Goal: Task Accomplishment & Management: Use online tool/utility

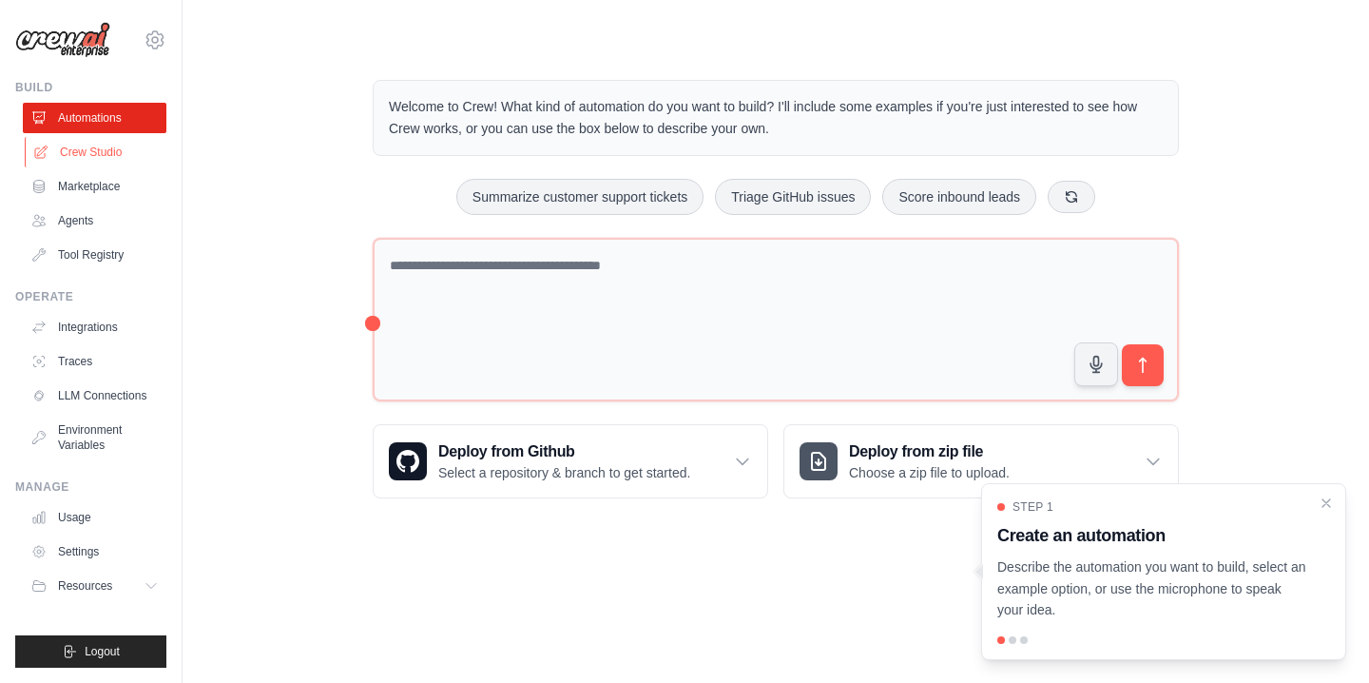
click at [113, 144] on link "Crew Studio" at bounding box center [97, 152] width 144 height 30
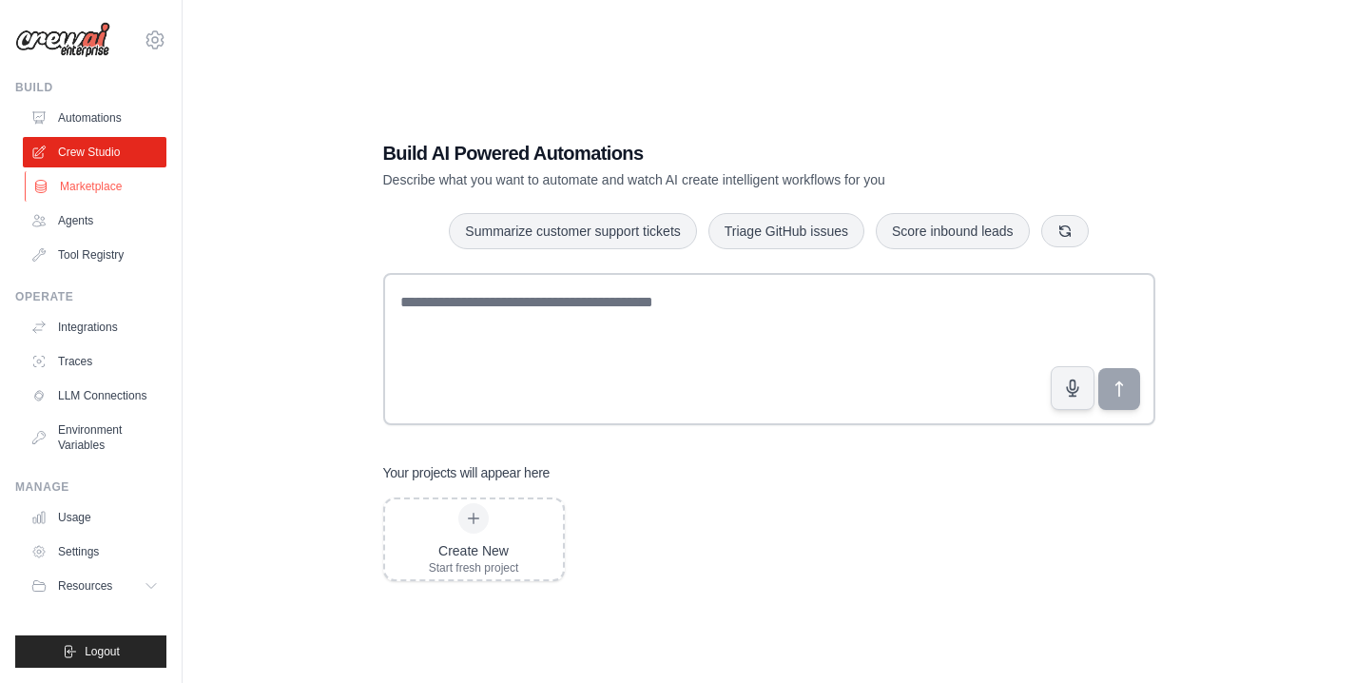
click at [113, 191] on link "Marketplace" at bounding box center [97, 186] width 144 height 30
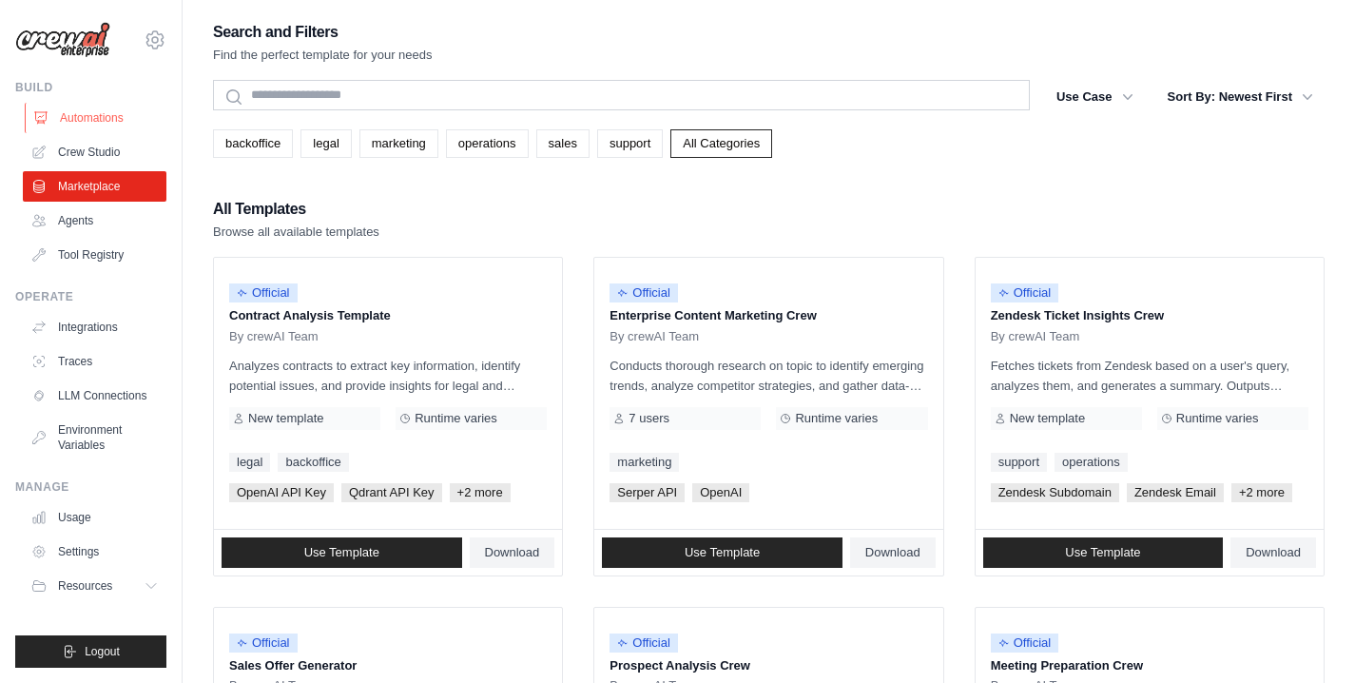
click at [87, 118] on link "Automations" at bounding box center [97, 118] width 144 height 30
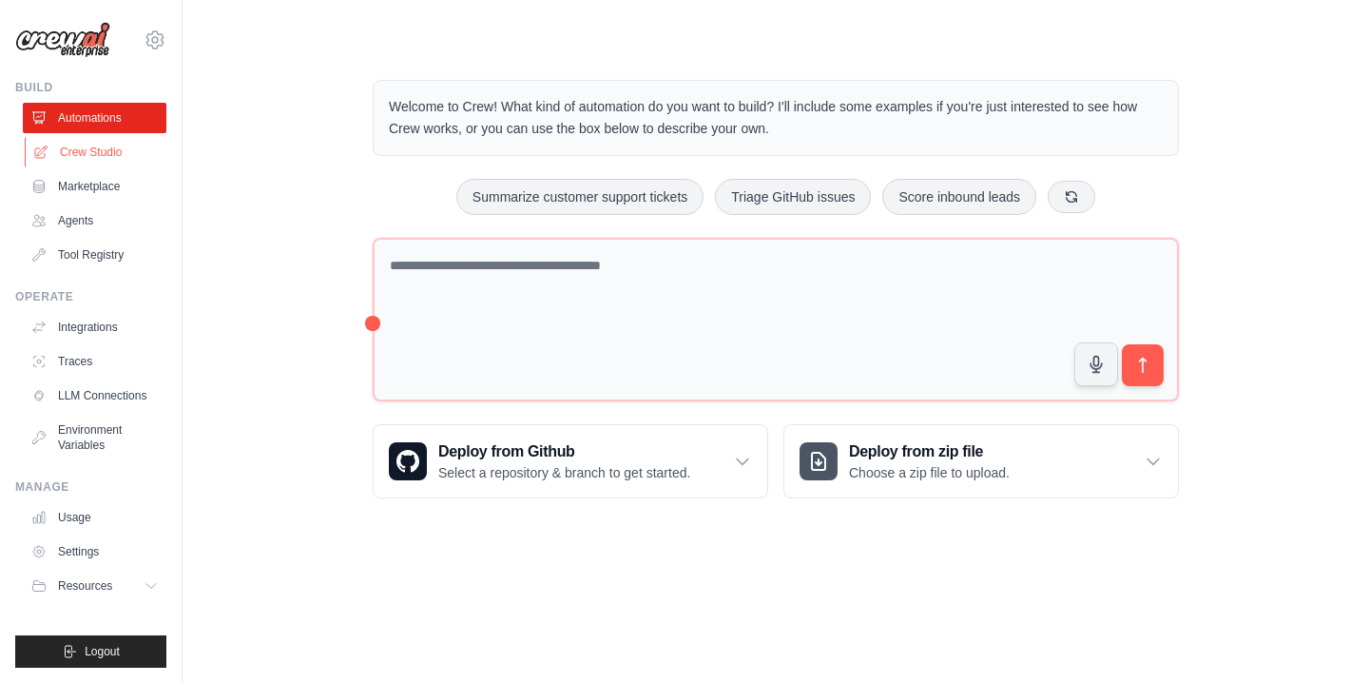
click at [107, 145] on link "Crew Studio" at bounding box center [97, 152] width 144 height 30
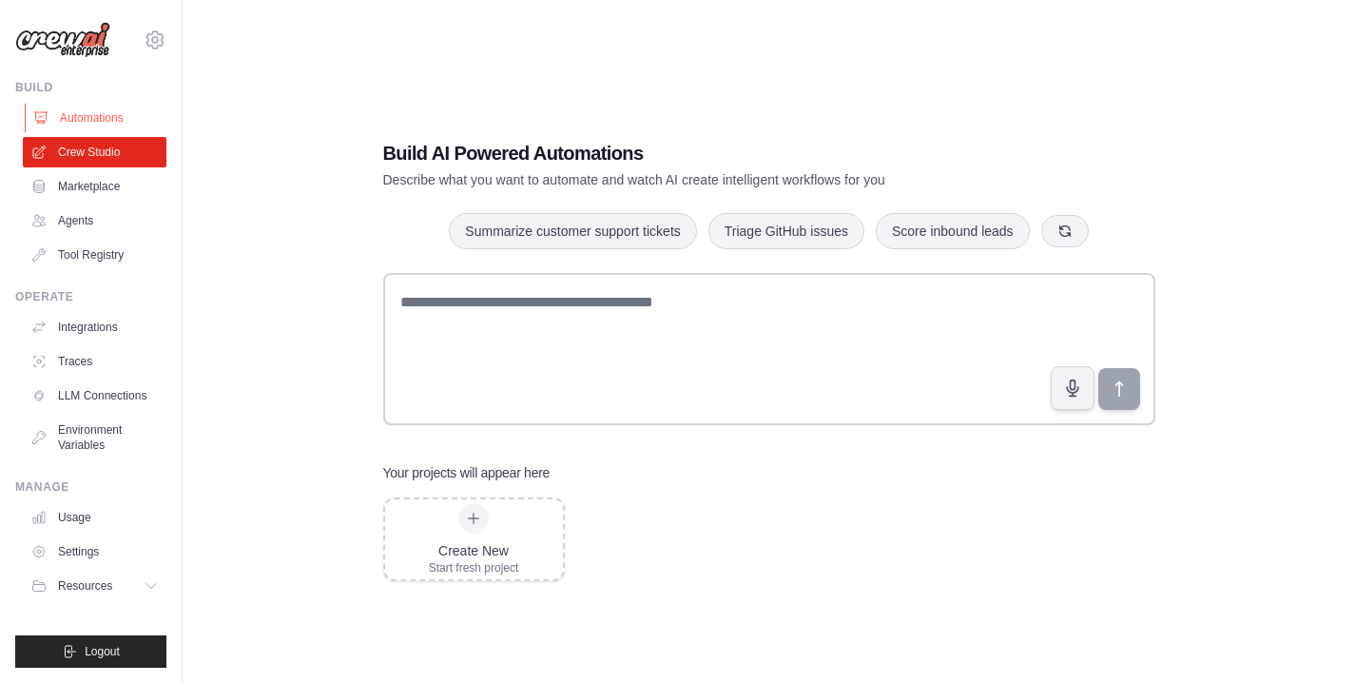
click at [108, 123] on link "Automations" at bounding box center [97, 118] width 144 height 30
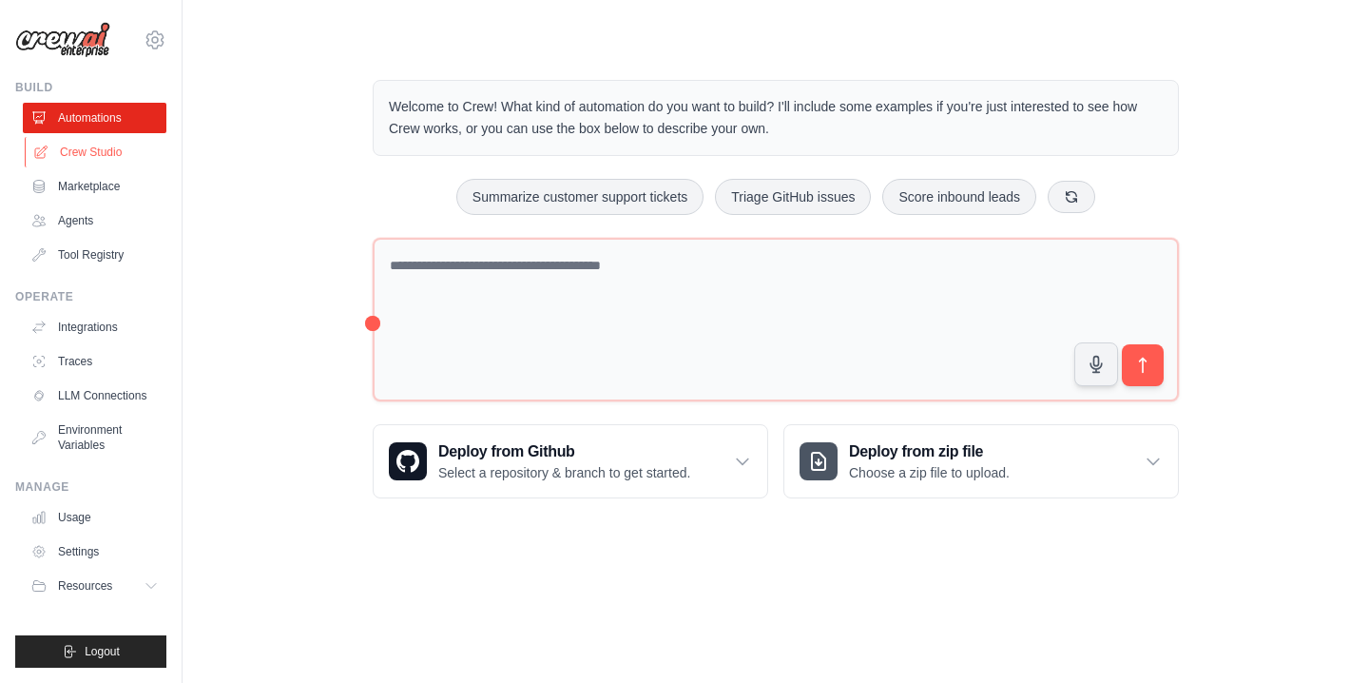
click at [105, 153] on link "Crew Studio" at bounding box center [97, 152] width 144 height 30
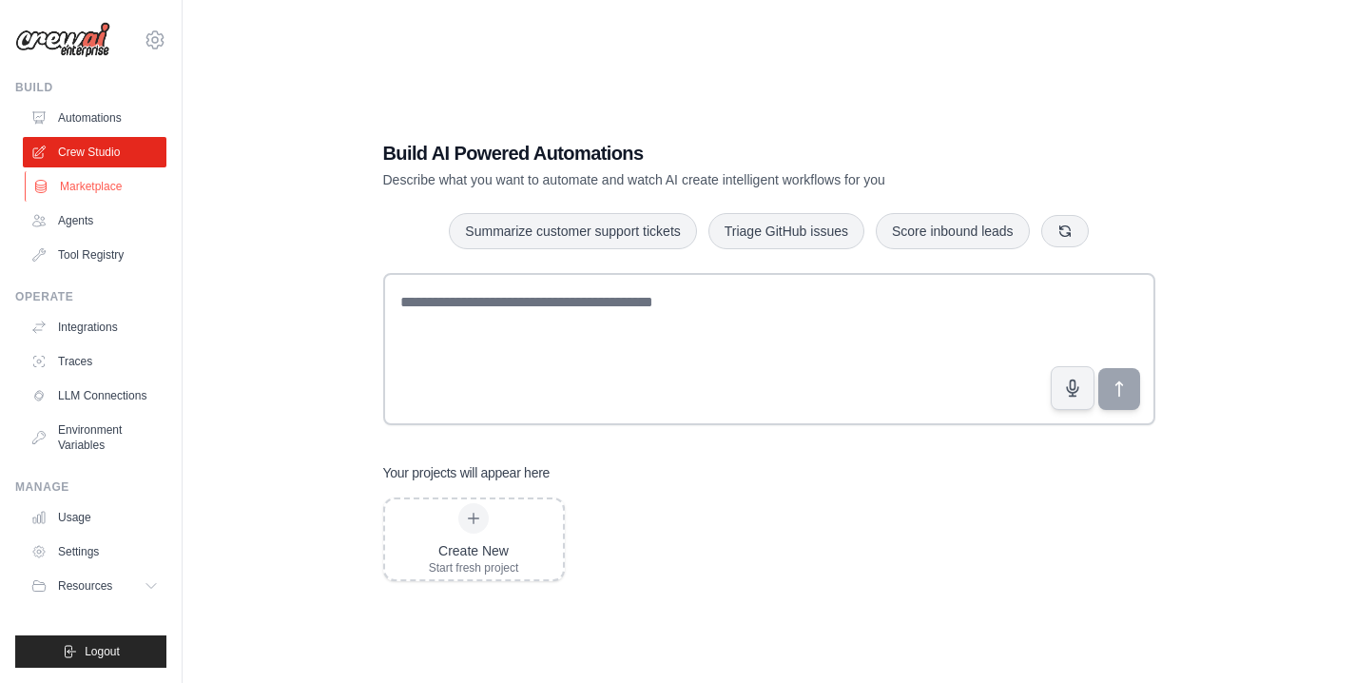
click at [95, 188] on link "Marketplace" at bounding box center [97, 186] width 144 height 30
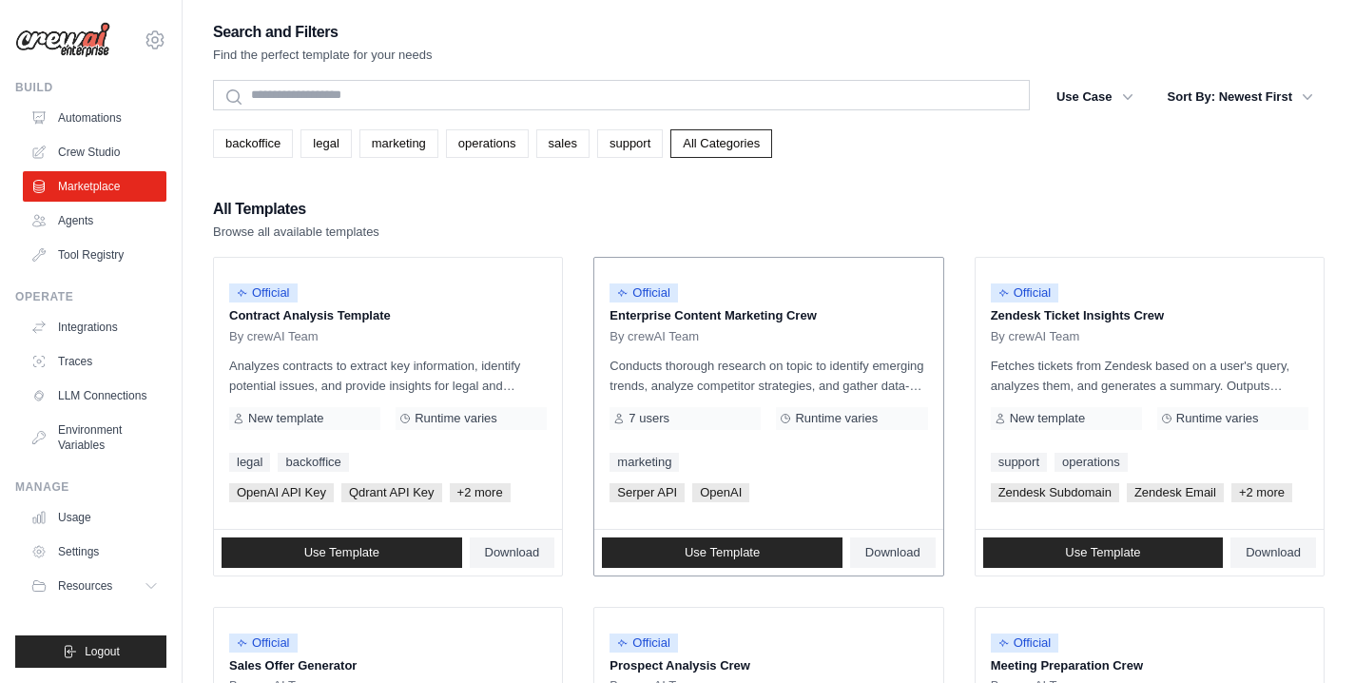
click at [746, 344] on div "Official Enterprise Content Marketing Crew By crewAI Team Conducts thorough res…" at bounding box center [768, 393] width 348 height 271
click at [782, 311] on p "Enterprise Content Marketing Crew" at bounding box center [769, 315] width 318 height 19
click at [696, 555] on span "Use Template" at bounding box center [722, 552] width 75 height 15
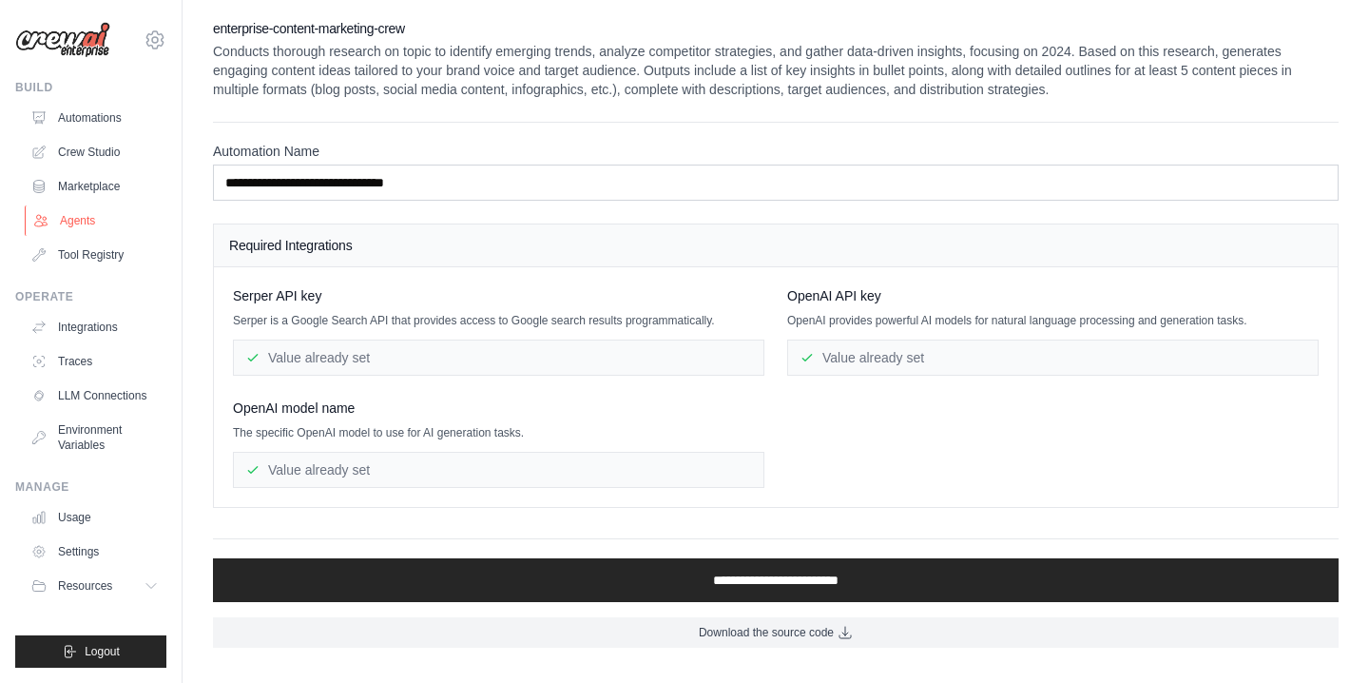
click at [98, 221] on link "Agents" at bounding box center [97, 220] width 144 height 30
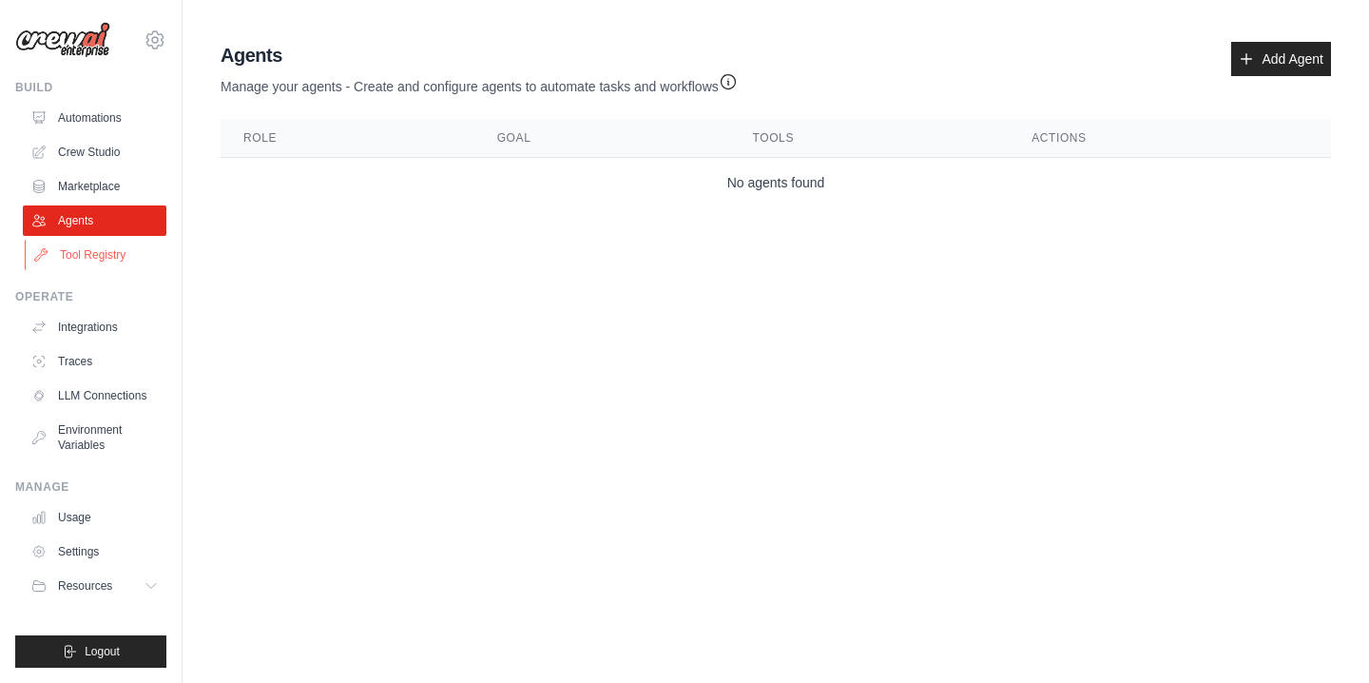
click at [95, 250] on link "Tool Registry" at bounding box center [97, 255] width 144 height 30
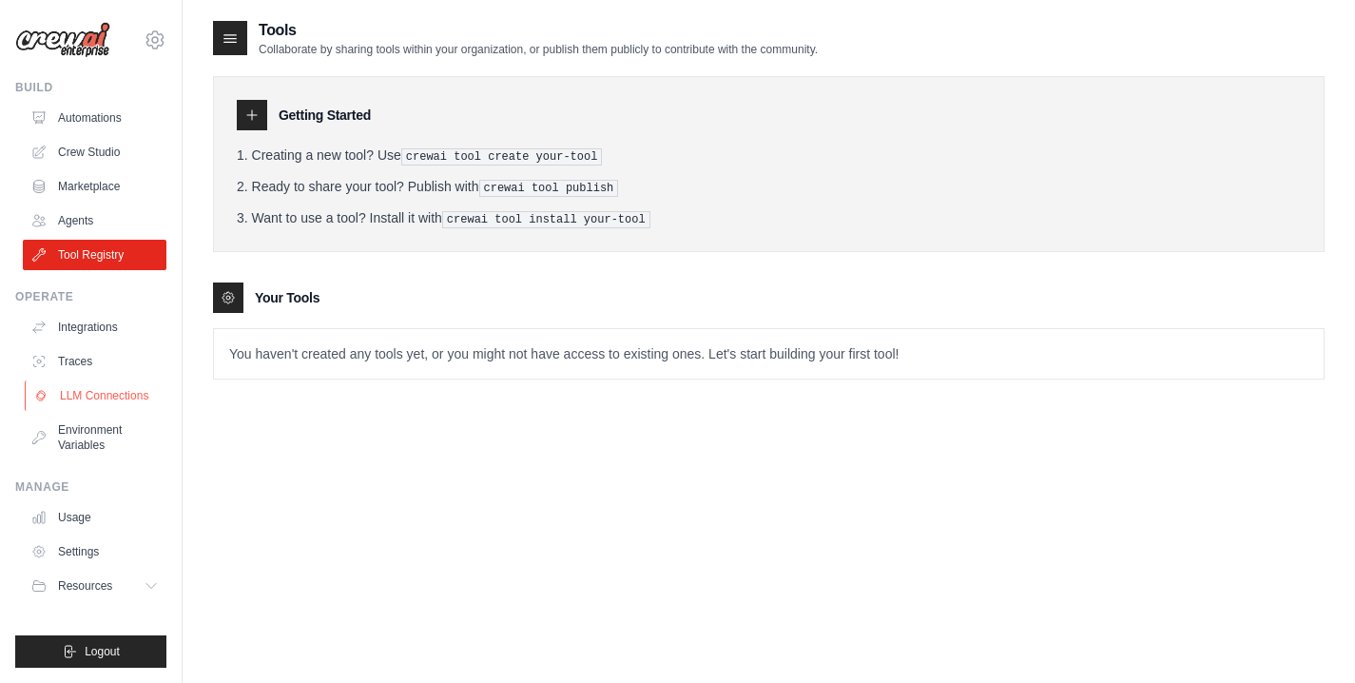
click at [78, 389] on link "LLM Connections" at bounding box center [97, 395] width 144 height 30
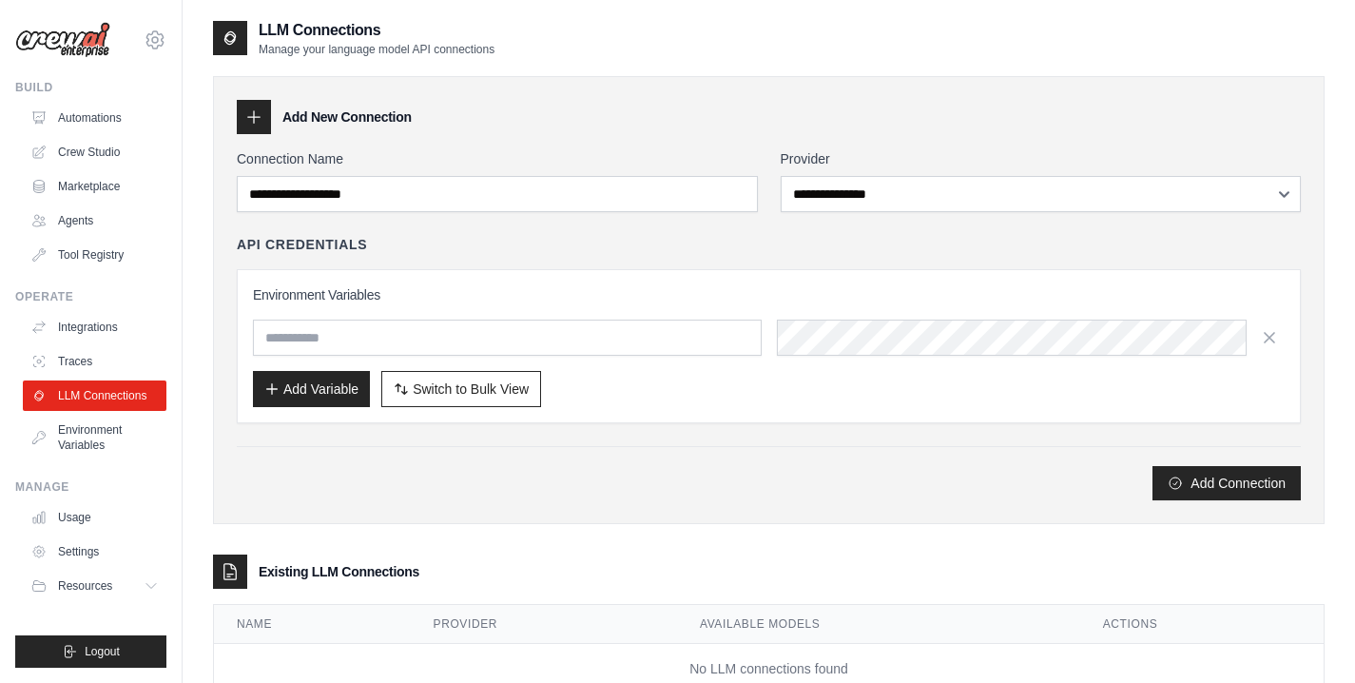
scroll to position [61, 0]
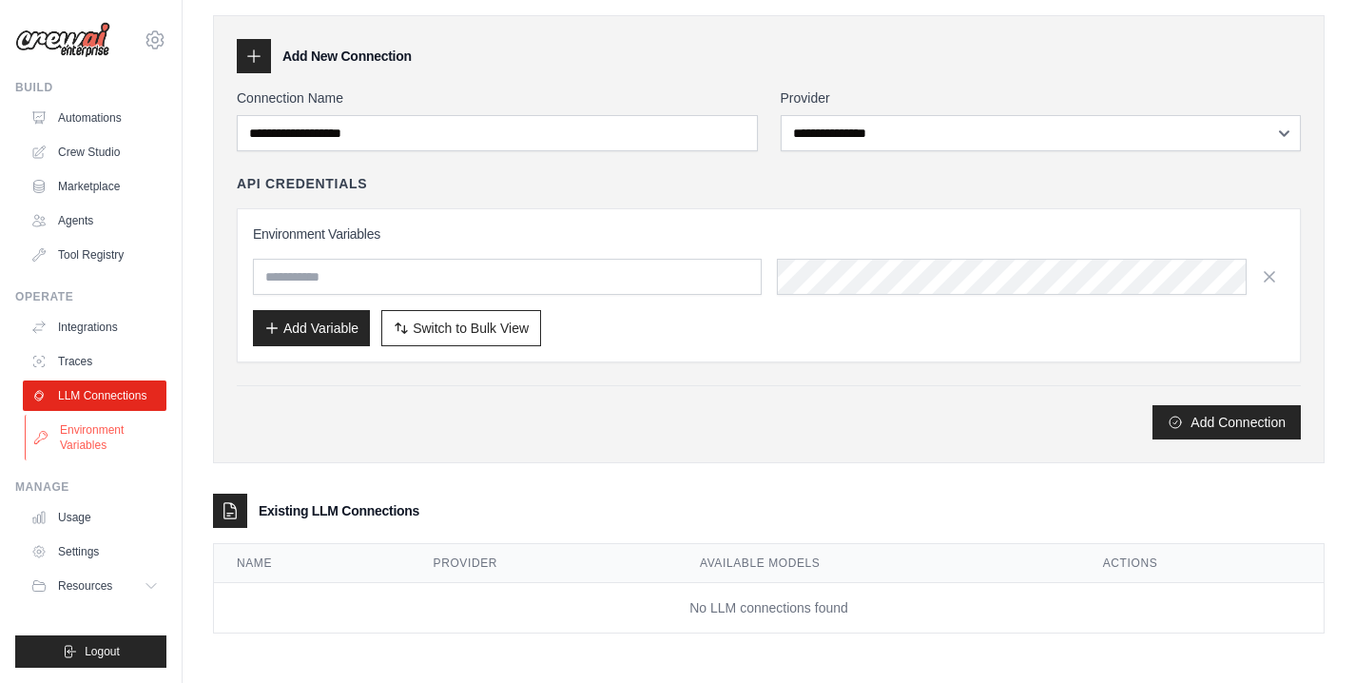
click at [101, 427] on link "Environment Variables" at bounding box center [97, 438] width 144 height 46
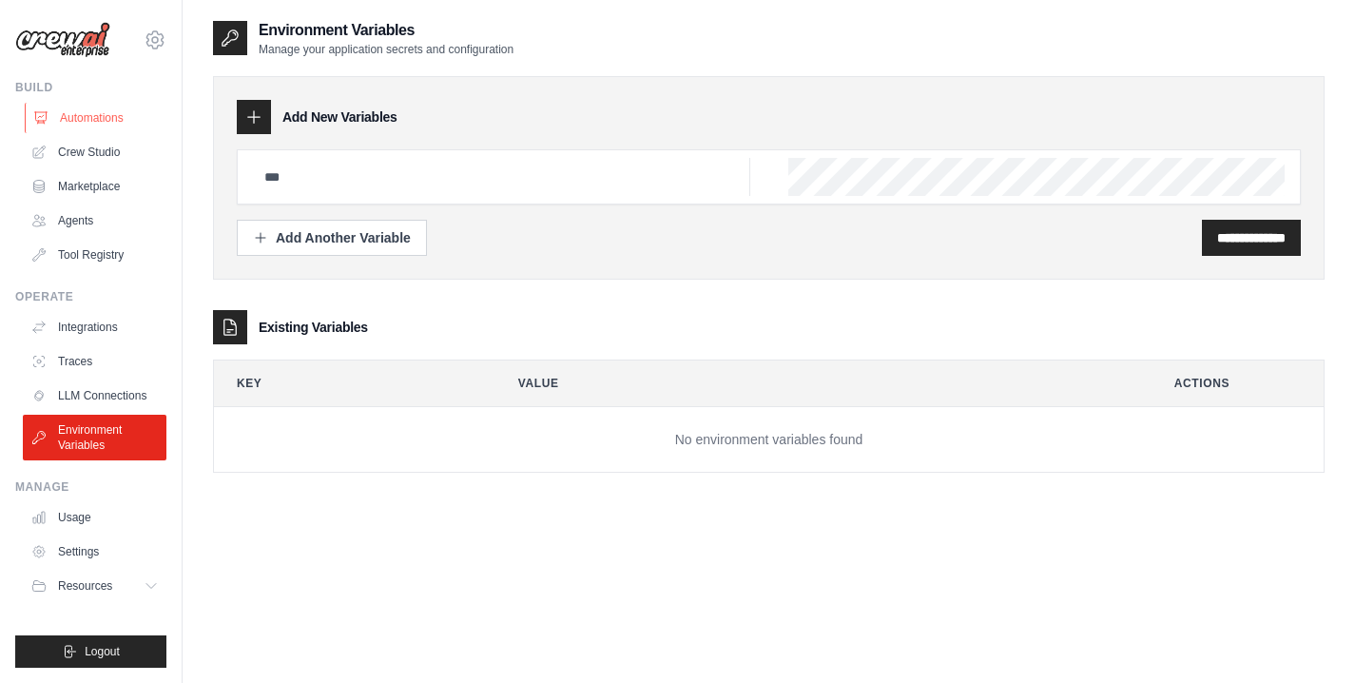
click at [89, 129] on link "Automations" at bounding box center [97, 118] width 144 height 30
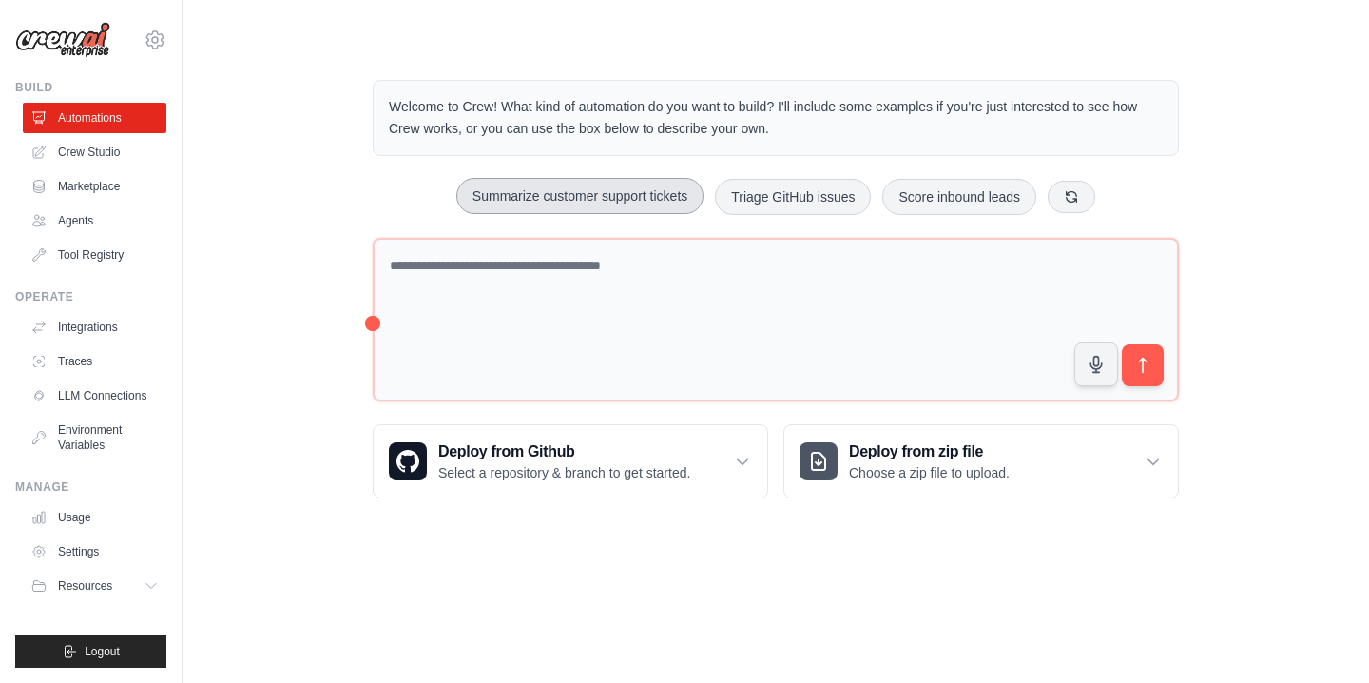
click at [668, 199] on button "Summarize customer support tickets" at bounding box center [579, 196] width 247 height 36
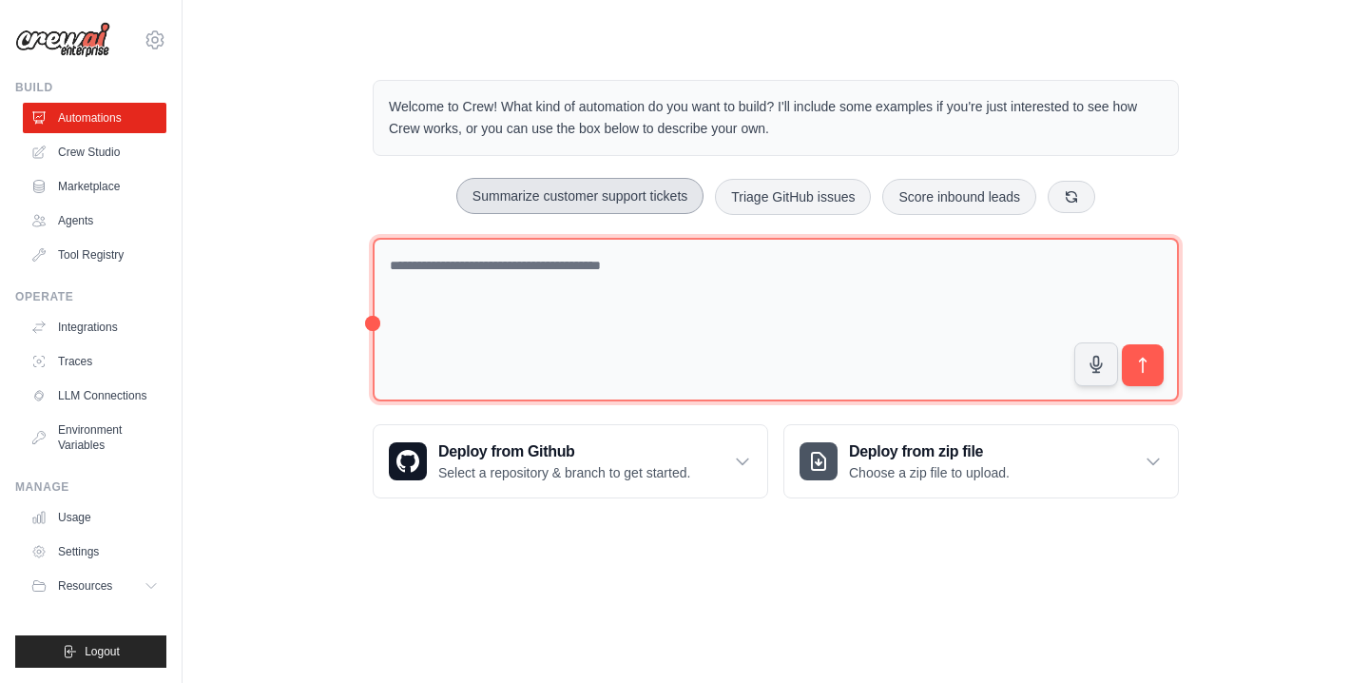
type textarea "**********"
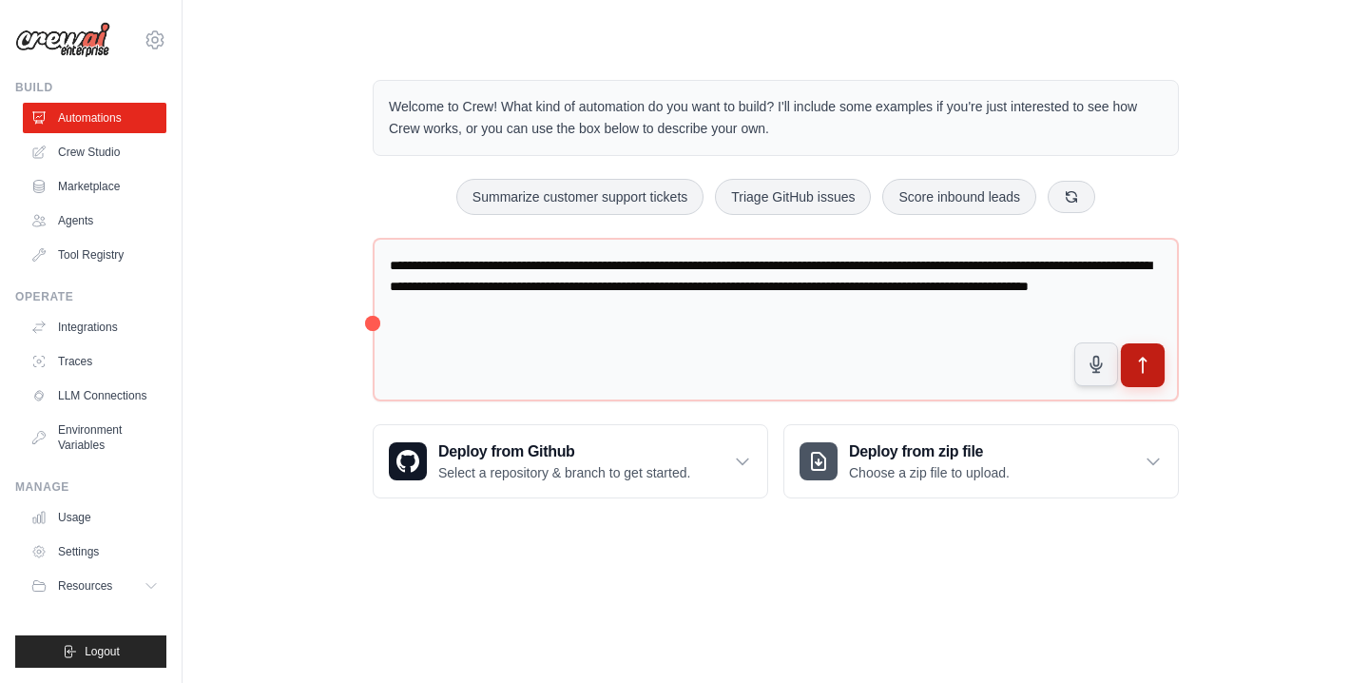
click at [1140, 359] on icon "submit" at bounding box center [1143, 365] width 7 height 15
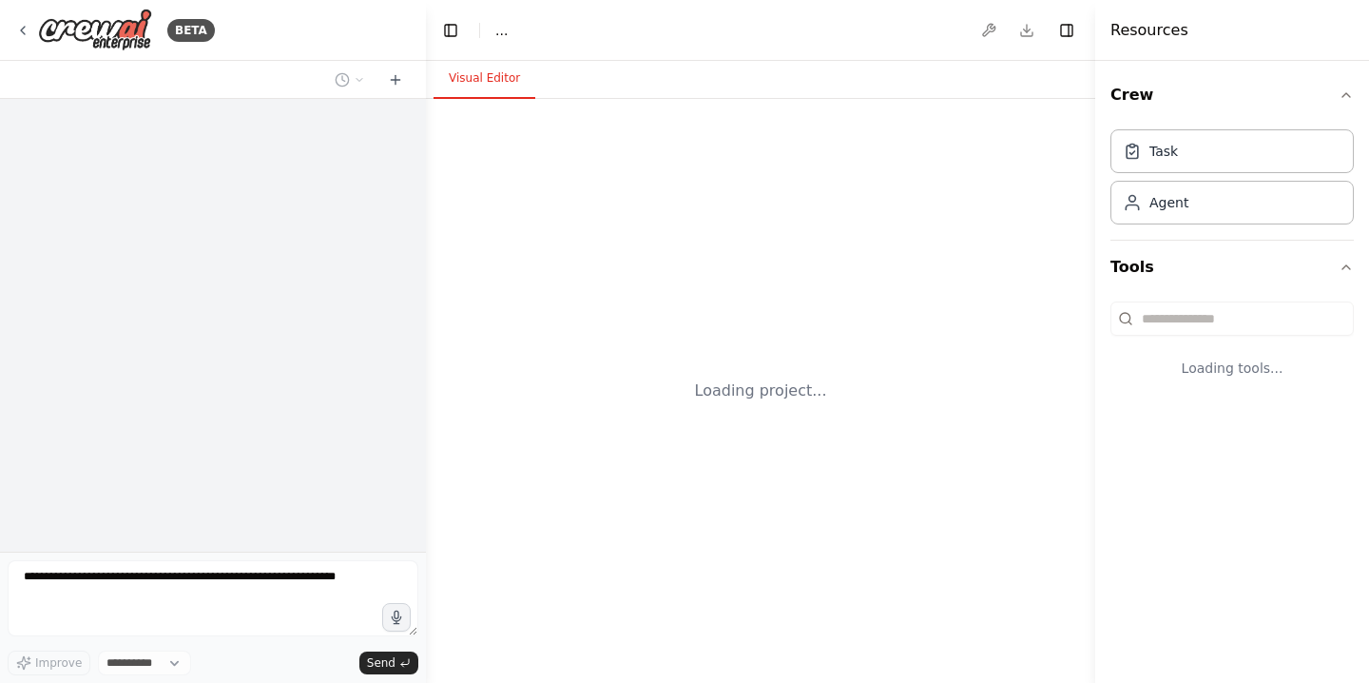
select select "****"
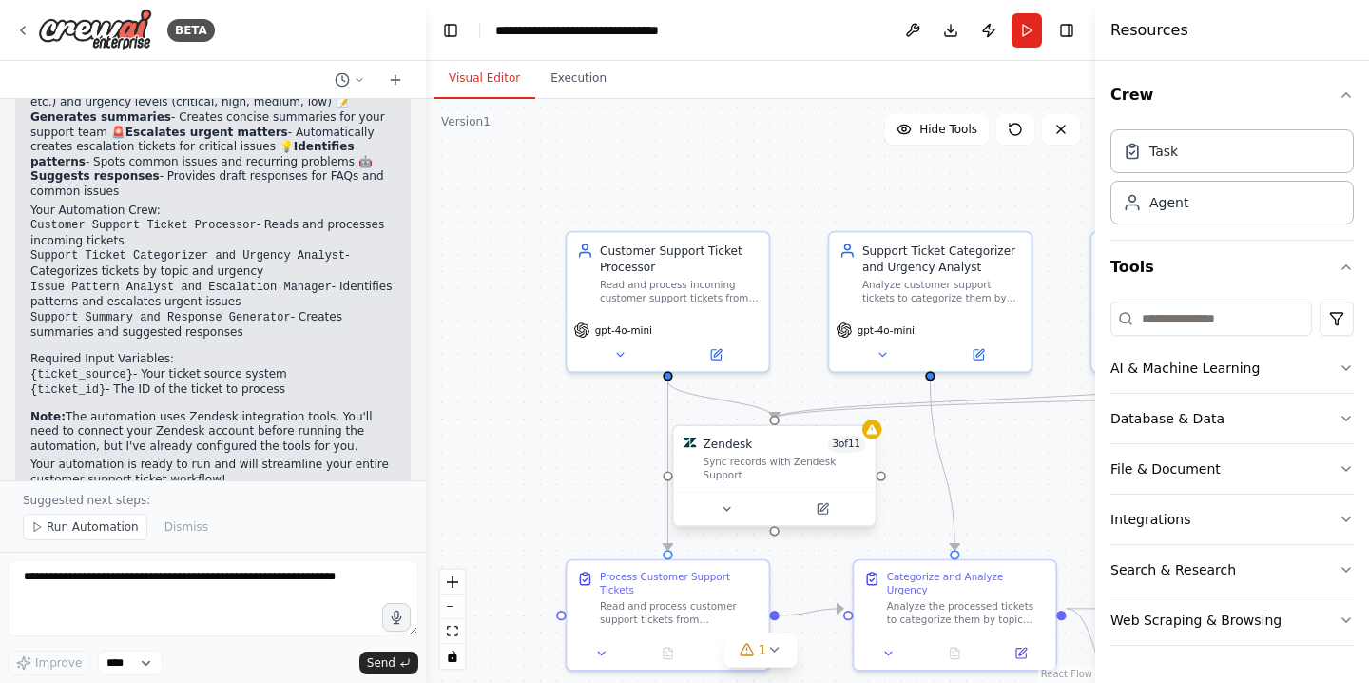
scroll to position [1751, 0]
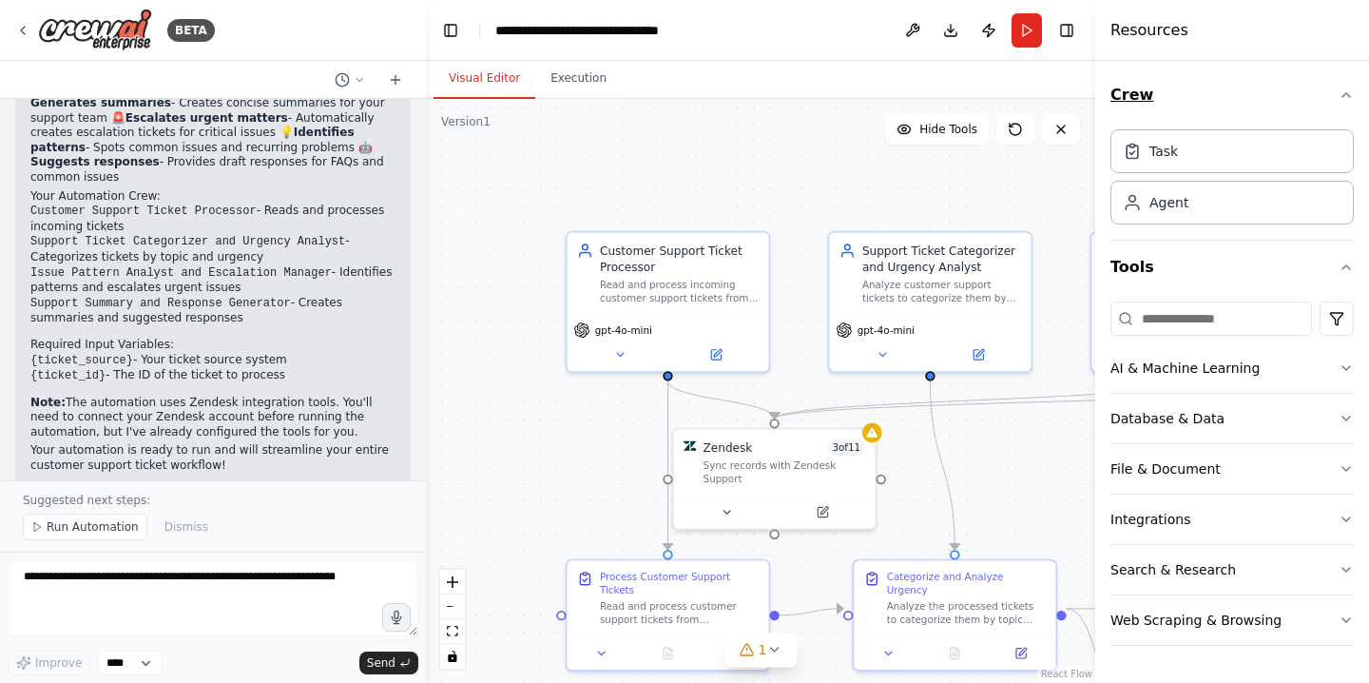
click at [1349, 94] on icon "button" at bounding box center [1346, 94] width 15 height 15
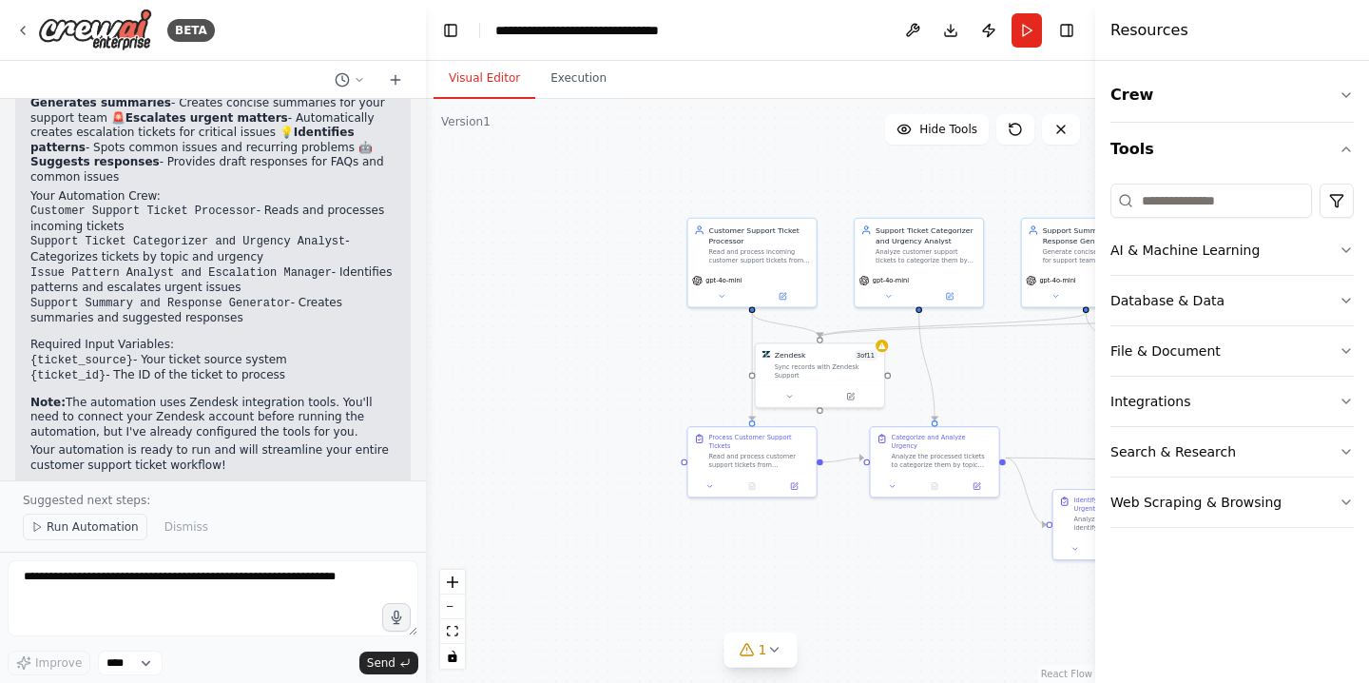
click at [97, 538] on button "Run Automation" at bounding box center [85, 526] width 125 height 27
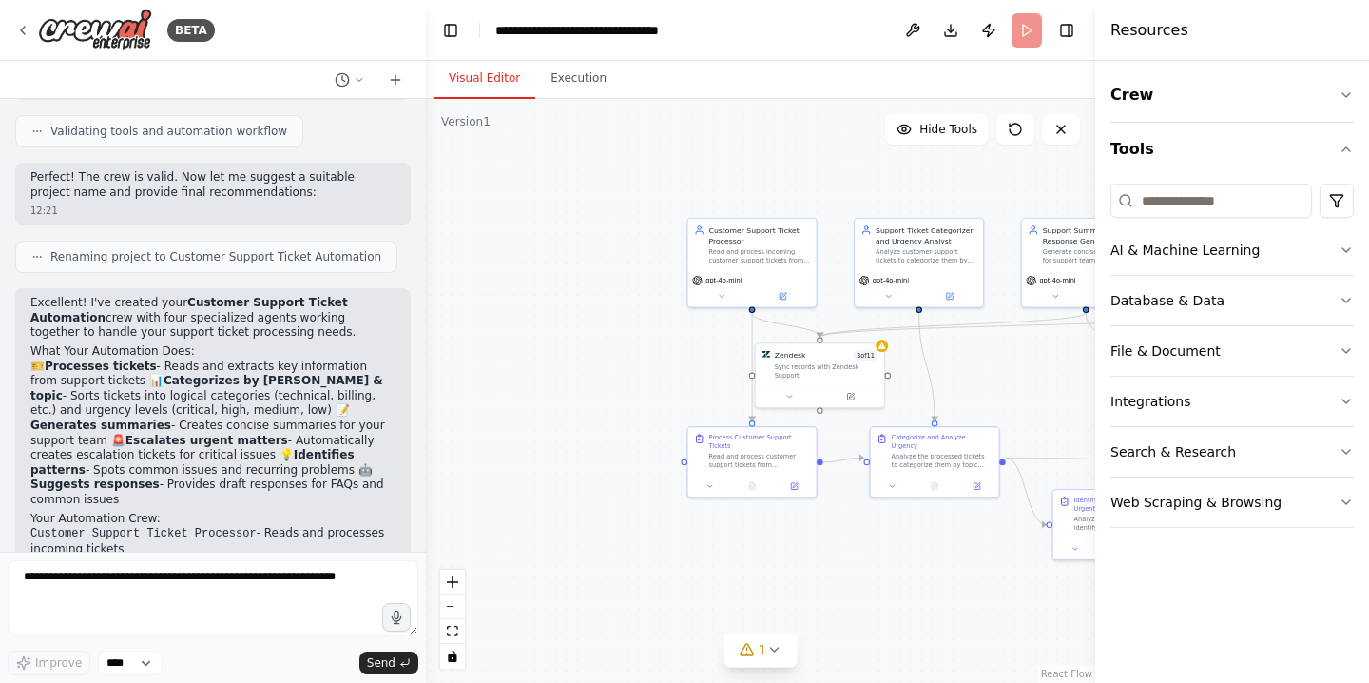
scroll to position [1424, 0]
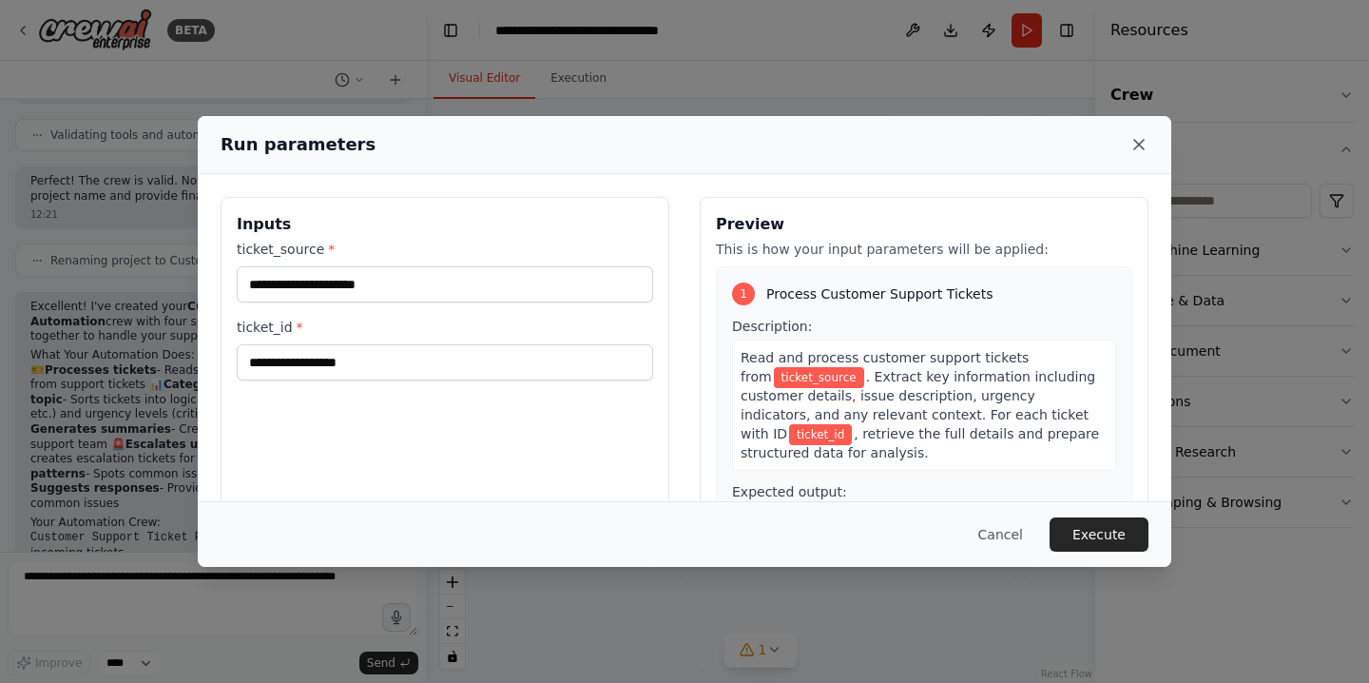
click at [1146, 150] on icon at bounding box center [1139, 144] width 19 height 19
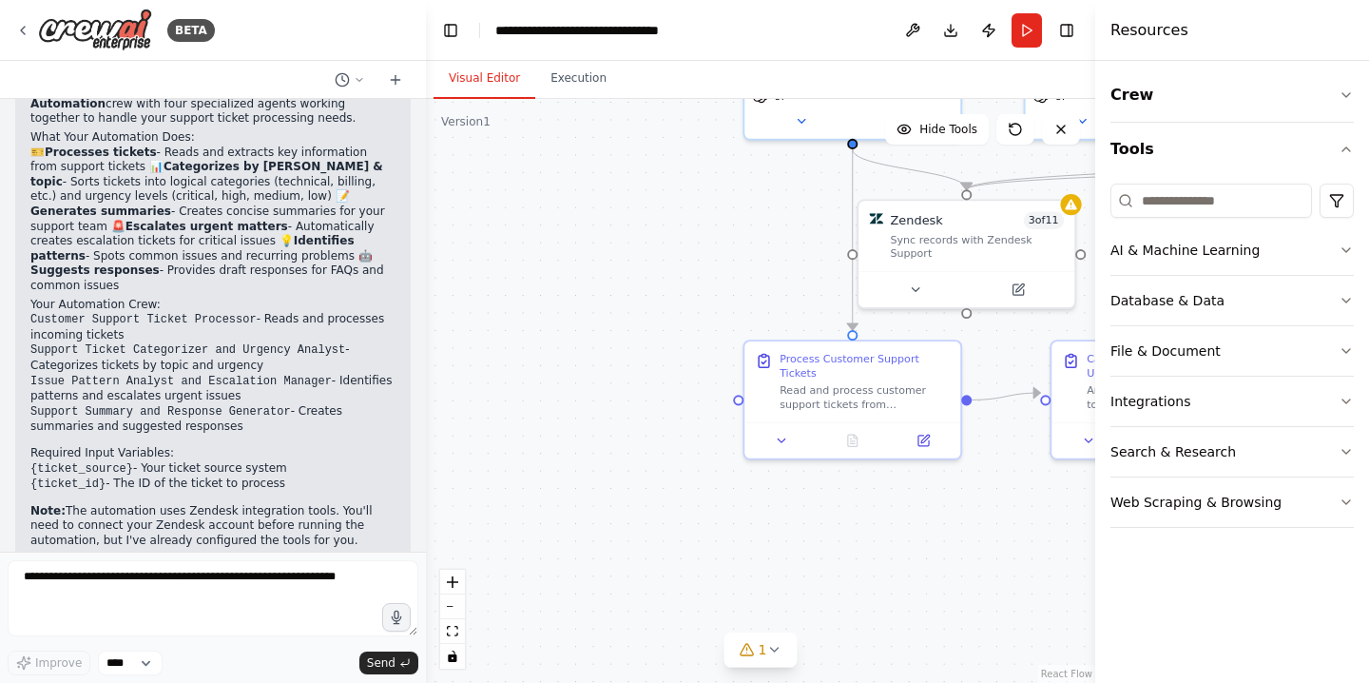
scroll to position [1679, 0]
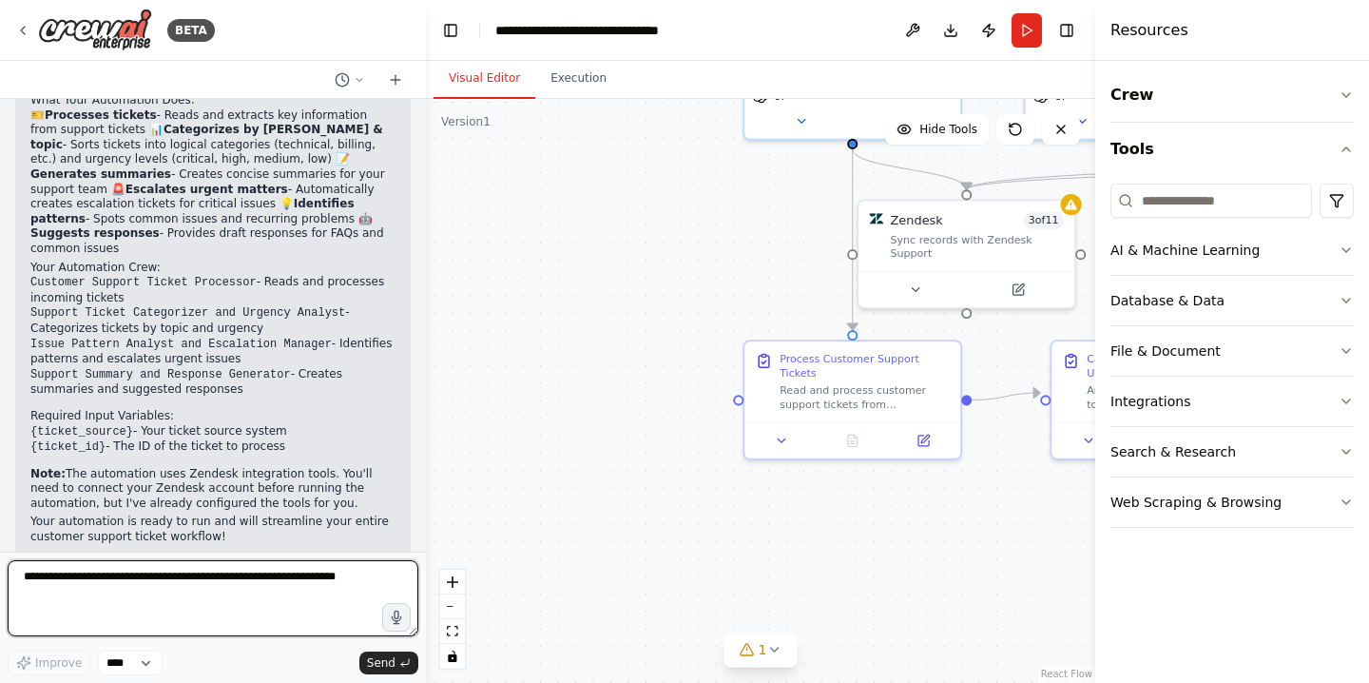
click at [158, 595] on textarea at bounding box center [213, 598] width 411 height 76
